Goal: Information Seeking & Learning: Find specific fact

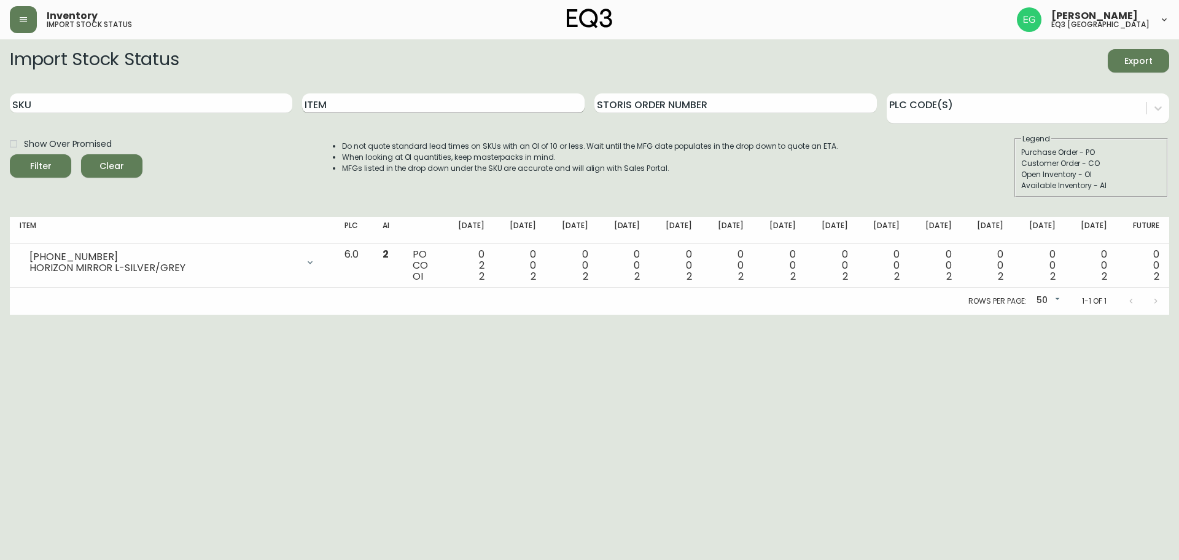
click at [424, 107] on input "Item" at bounding box center [443, 103] width 283 height 20
type input "ADOBE"
click at [10, 154] on button "Filter" at bounding box center [40, 165] width 61 height 23
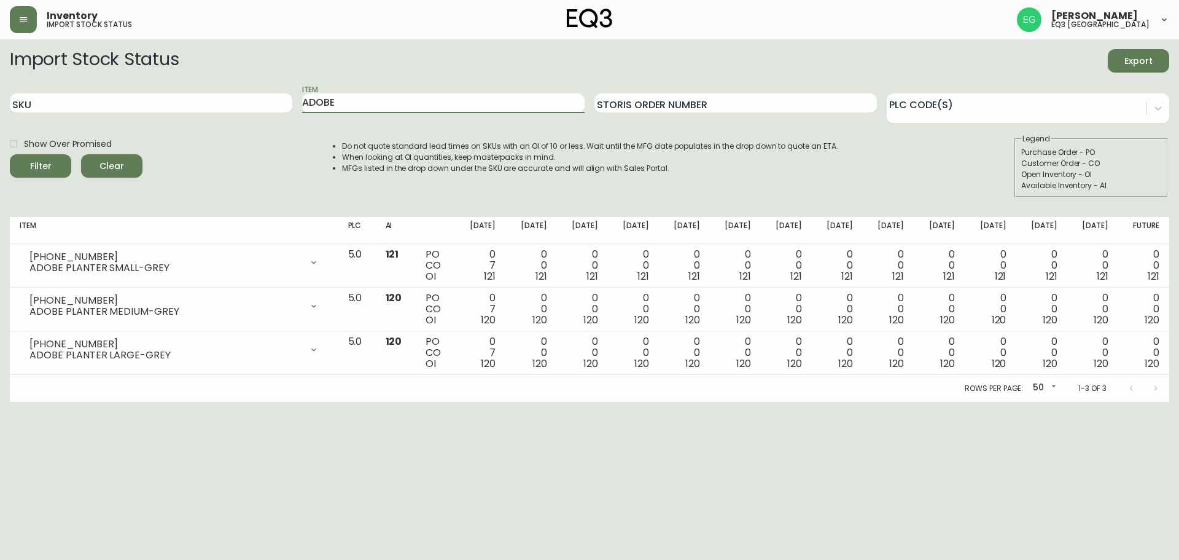
click at [1160, 385] on div at bounding box center [1143, 388] width 49 height 25
click at [1158, 389] on div at bounding box center [1143, 388] width 49 height 25
click at [90, 402] on html "Inventory import stock status [PERSON_NAME] eq3 [GEOGRAPHIC_DATA] Import Stock …" at bounding box center [589, 201] width 1179 height 402
drag, startPoint x: 361, startPoint y: 109, endPoint x: 0, endPoint y: 99, distance: 361.3
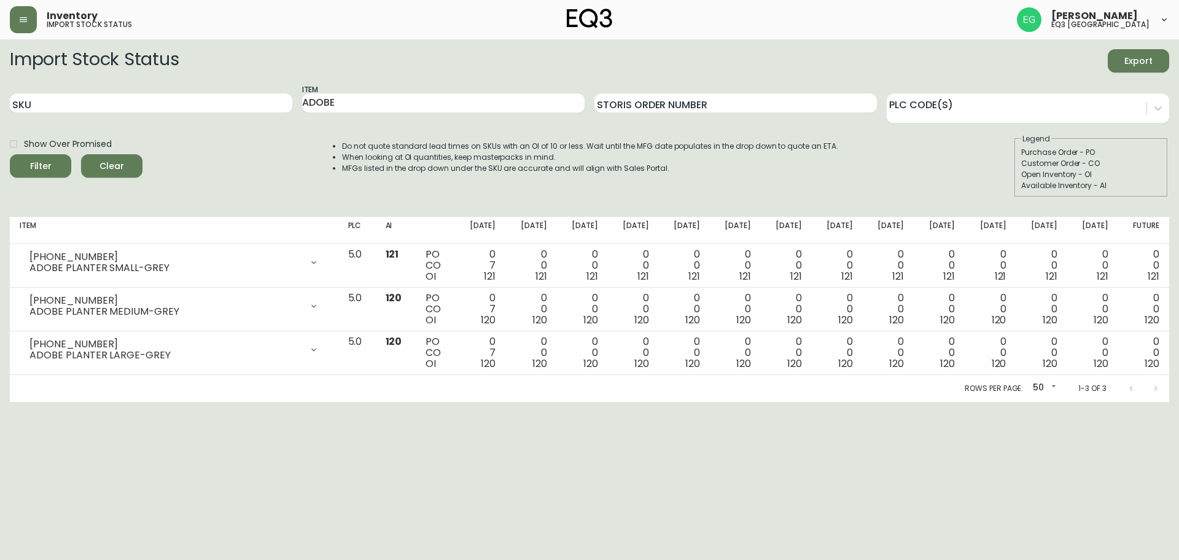
click at [0, 99] on main "Import Stock Status Export SKU Item ADOBE Storis Order Number PLC Code(s) Show …" at bounding box center [589, 220] width 1179 height 362
type input "TERRA"
click at [10, 154] on button "Filter" at bounding box center [40, 165] width 61 height 23
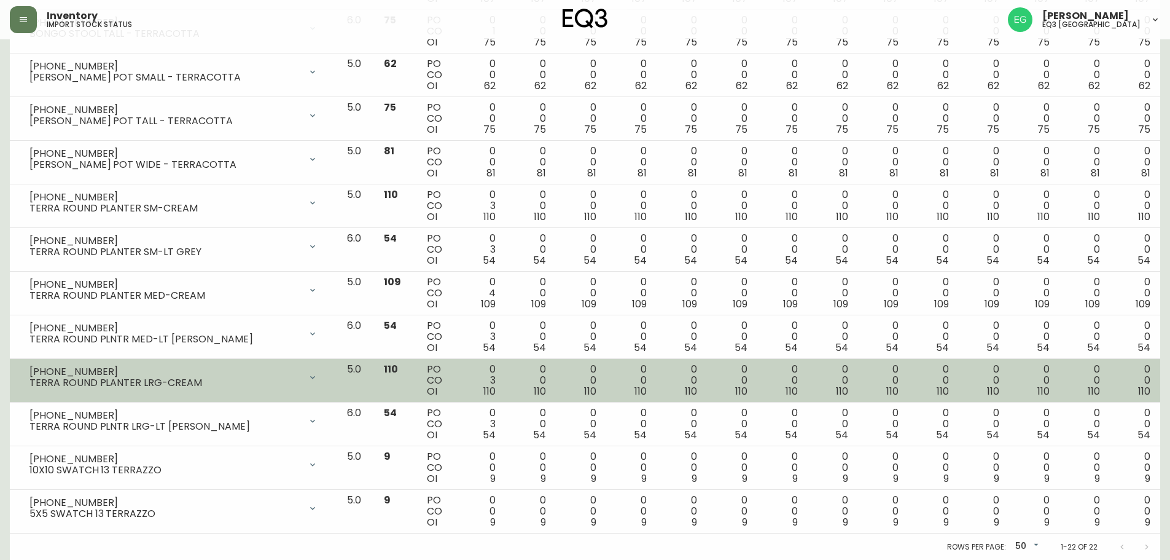
scroll to position [671, 0]
drag, startPoint x: 93, startPoint y: 367, endPoint x: 20, endPoint y: 366, distance: 73.7
click at [20, 366] on div "[PHONE_NUMBER] TERRA ROUND PLANTER LRG-CREAM" at bounding box center [174, 376] width 308 height 27
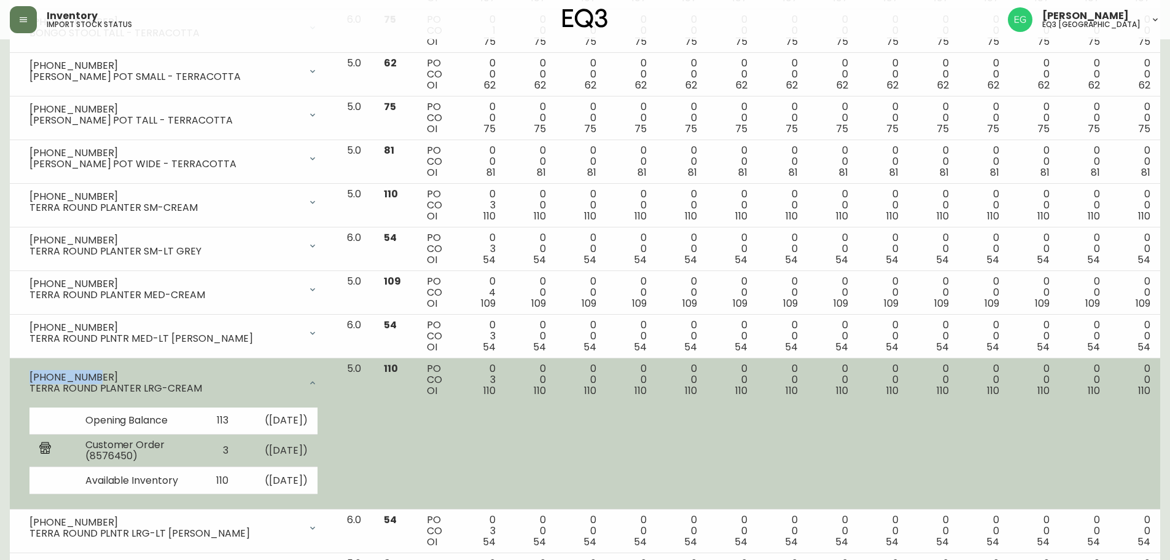
copy div "[PHONE_NUMBER]"
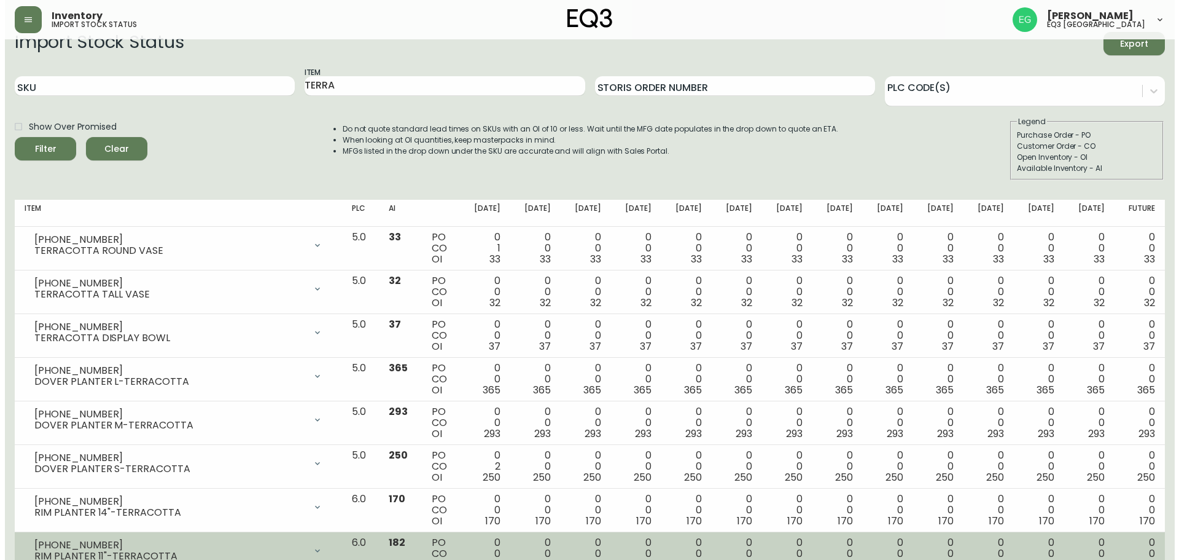
scroll to position [0, 0]
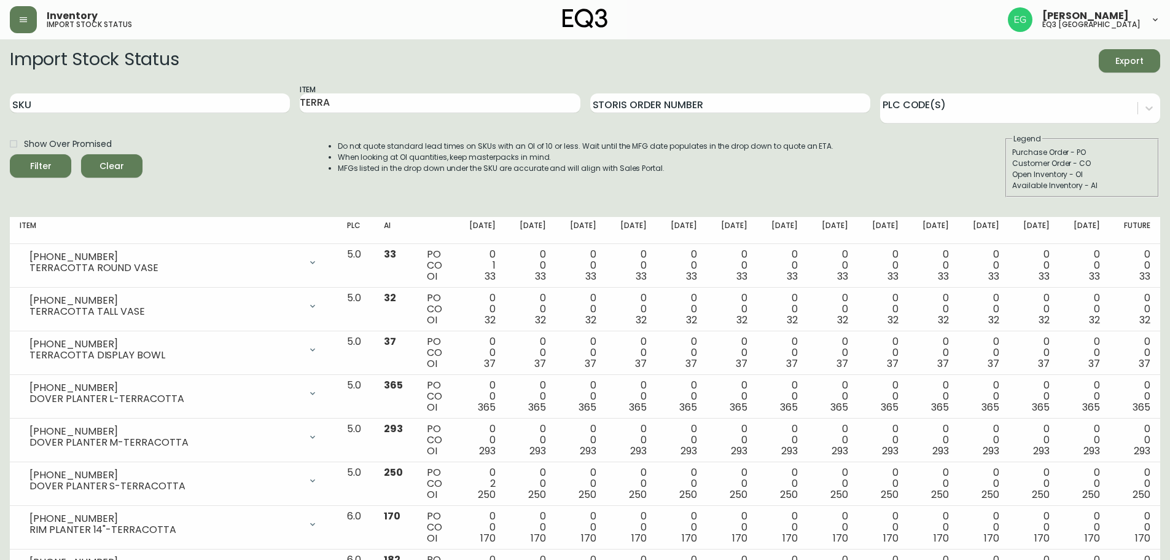
drag, startPoint x: 365, startPoint y: 101, endPoint x: 0, endPoint y: 77, distance: 365.6
type input "LINK"
click at [10, 154] on button "Filter" at bounding box center [40, 165] width 61 height 23
